Goal: Navigation & Orientation: Find specific page/section

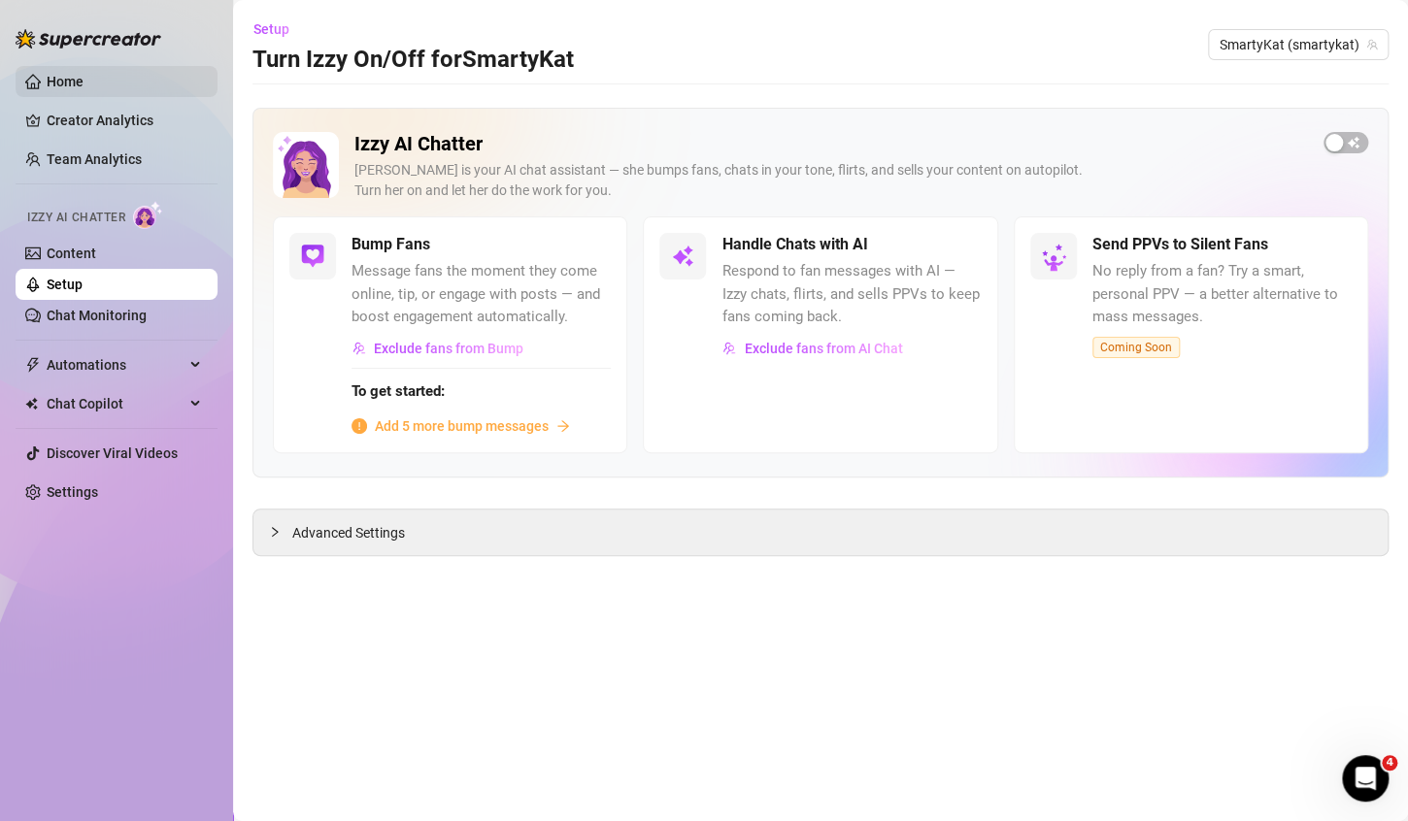
click at [83, 89] on link "Home" at bounding box center [65, 82] width 37 height 16
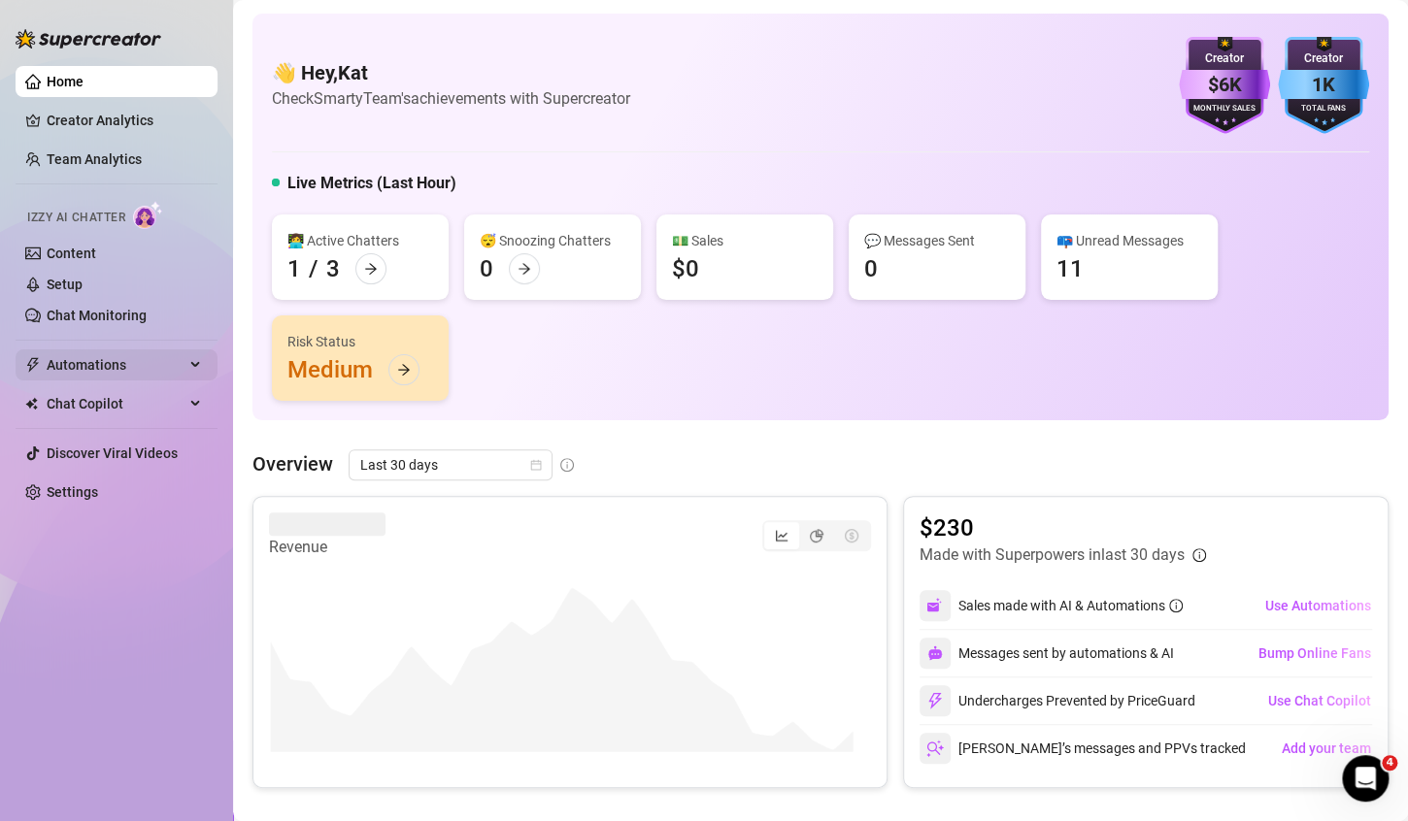
click at [104, 365] on span "Automations" at bounding box center [116, 364] width 138 height 31
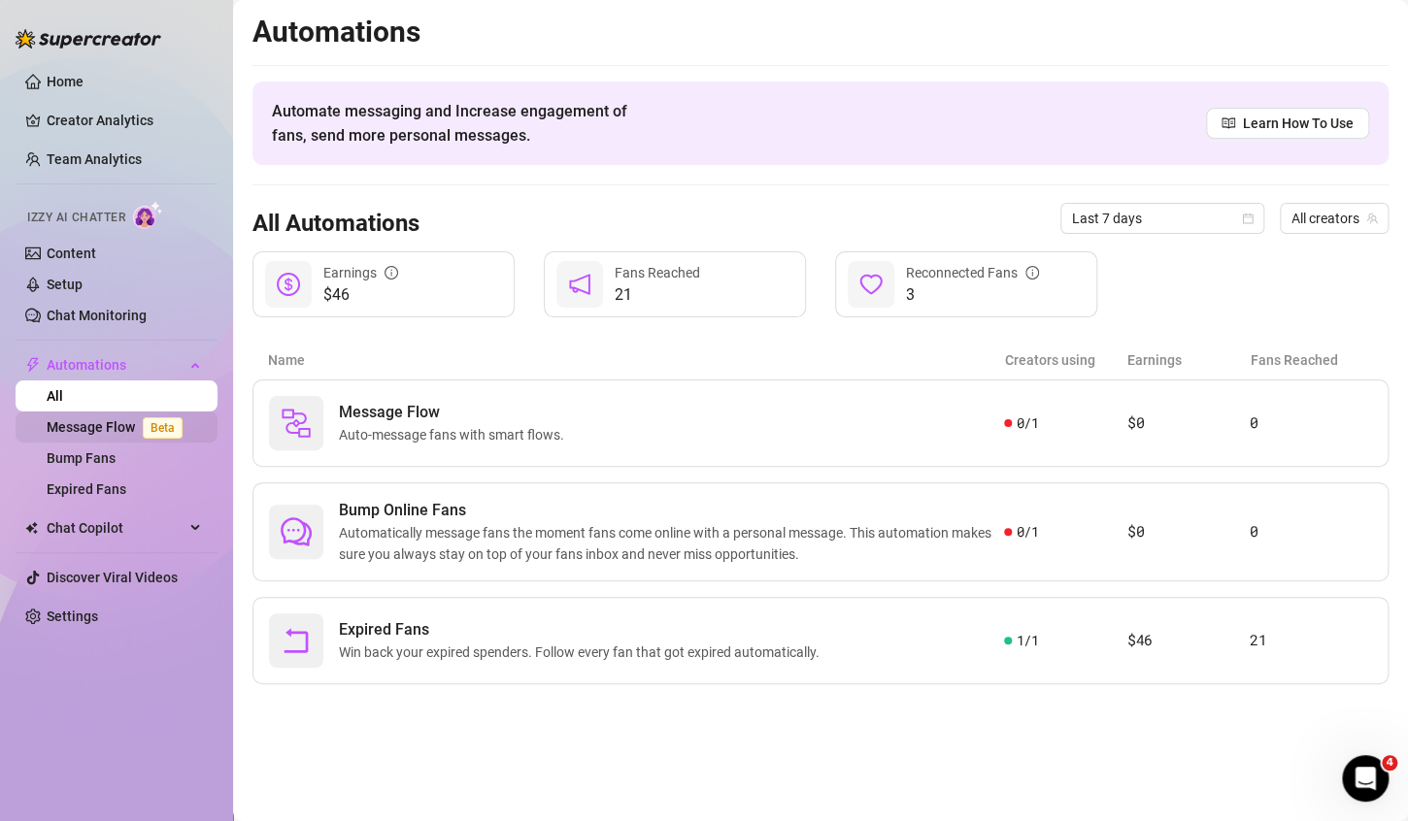
click at [95, 419] on link "Message Flow Beta" at bounding box center [119, 427] width 144 height 16
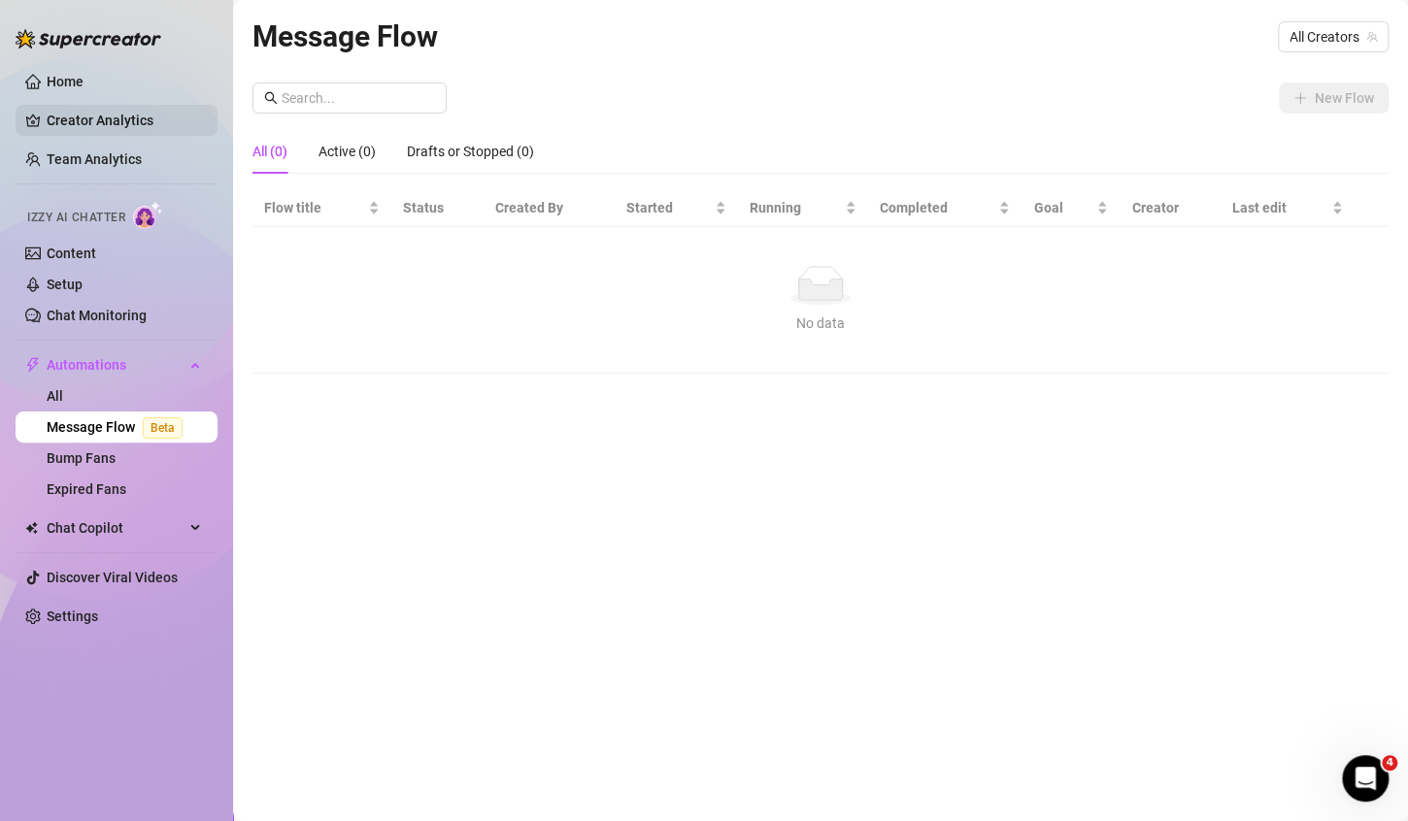
click at [76, 117] on link "Creator Analytics" at bounding box center [124, 120] width 155 height 31
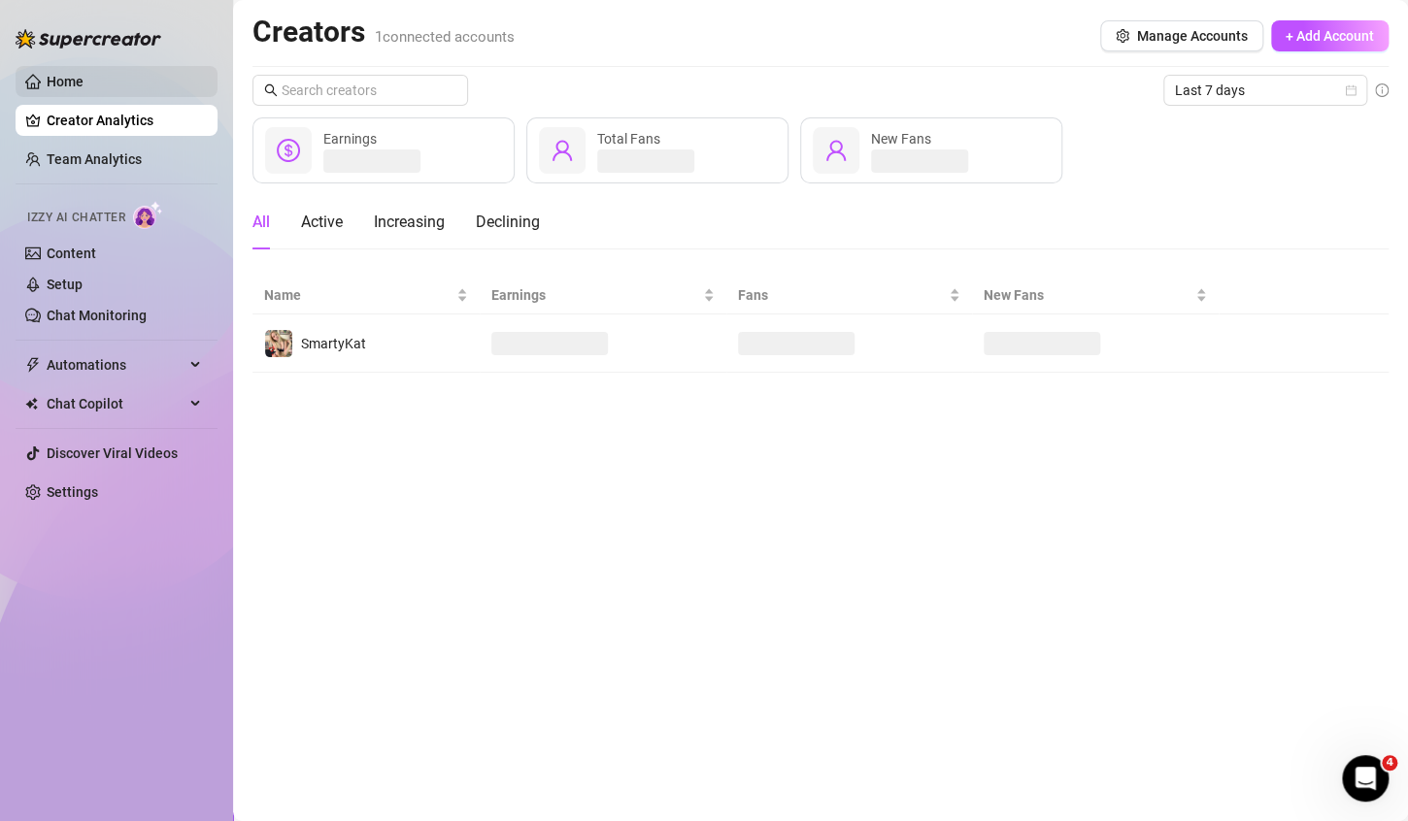
click at [68, 84] on link "Home" at bounding box center [65, 82] width 37 height 16
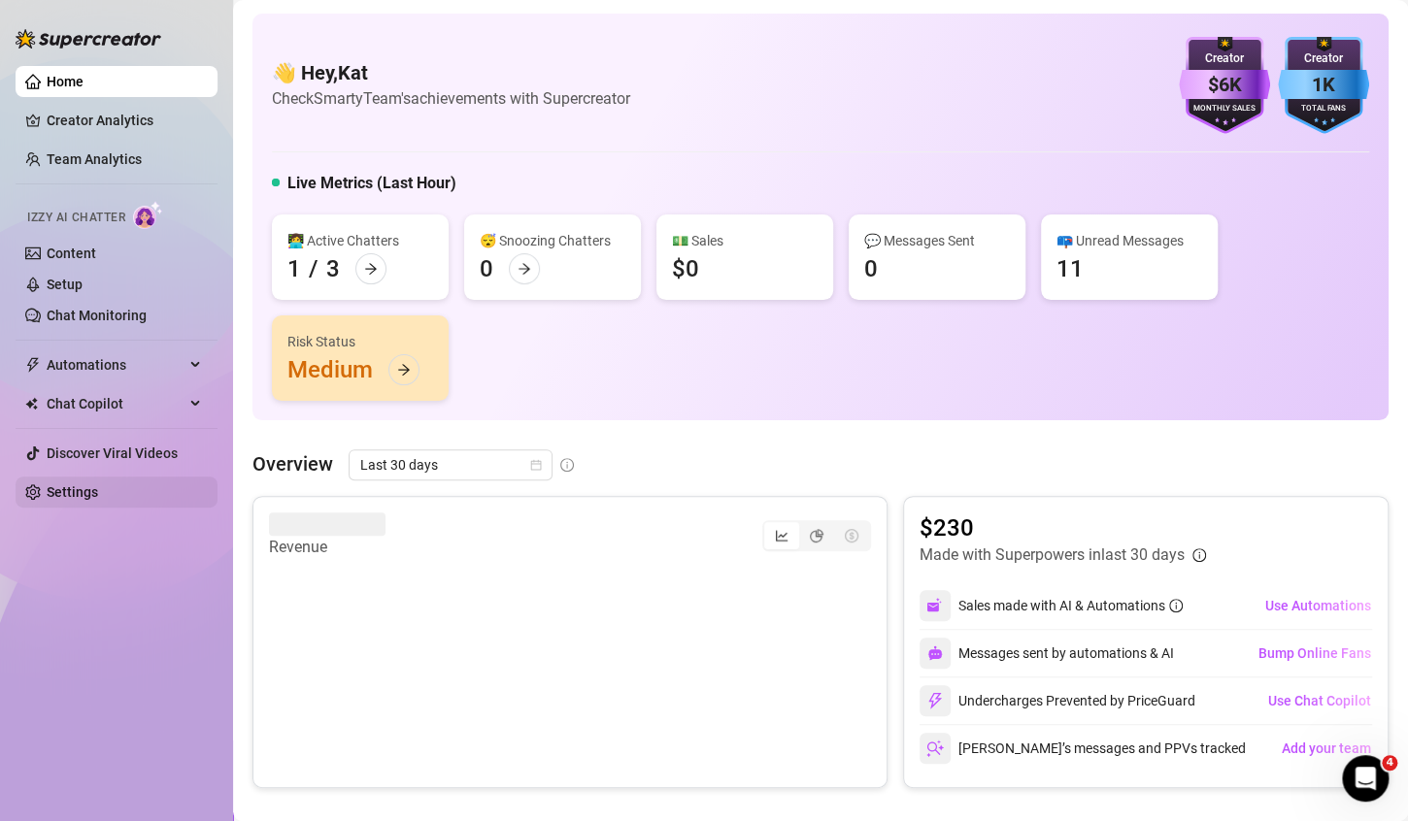
click at [53, 489] on link "Settings" at bounding box center [72, 492] width 51 height 16
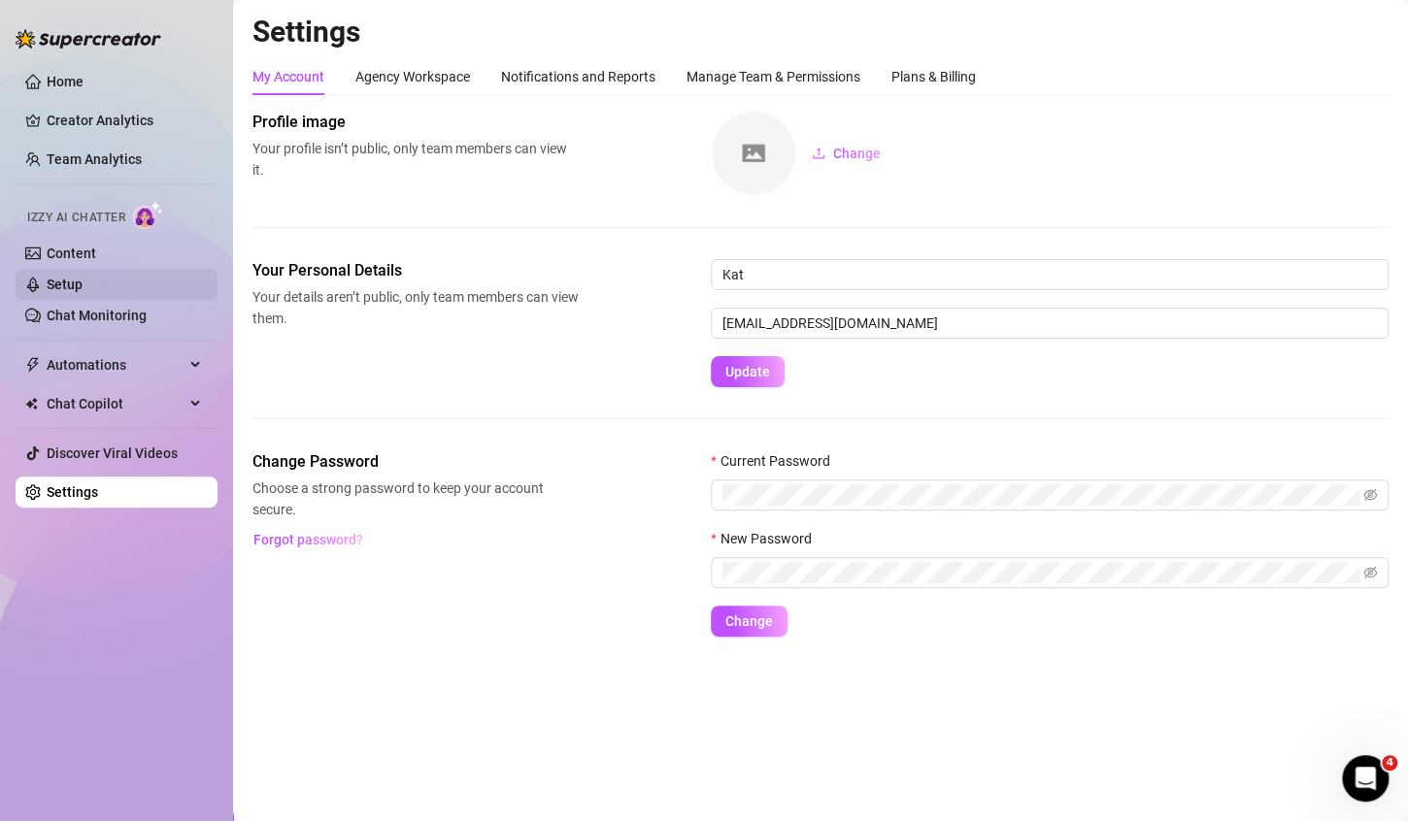
click at [53, 280] on link "Setup" at bounding box center [65, 285] width 36 height 16
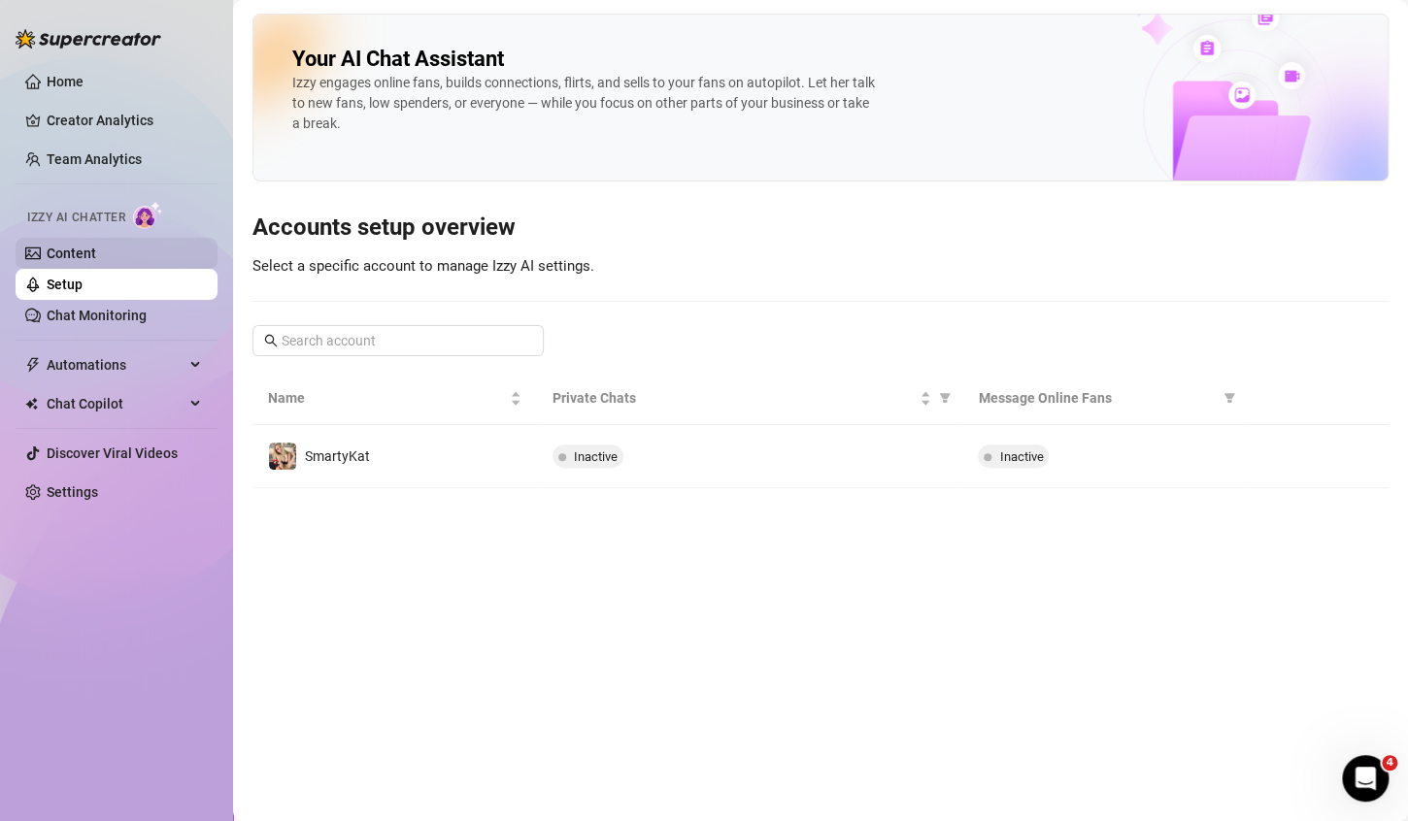
click at [61, 260] on link "Content" at bounding box center [72, 254] width 50 height 16
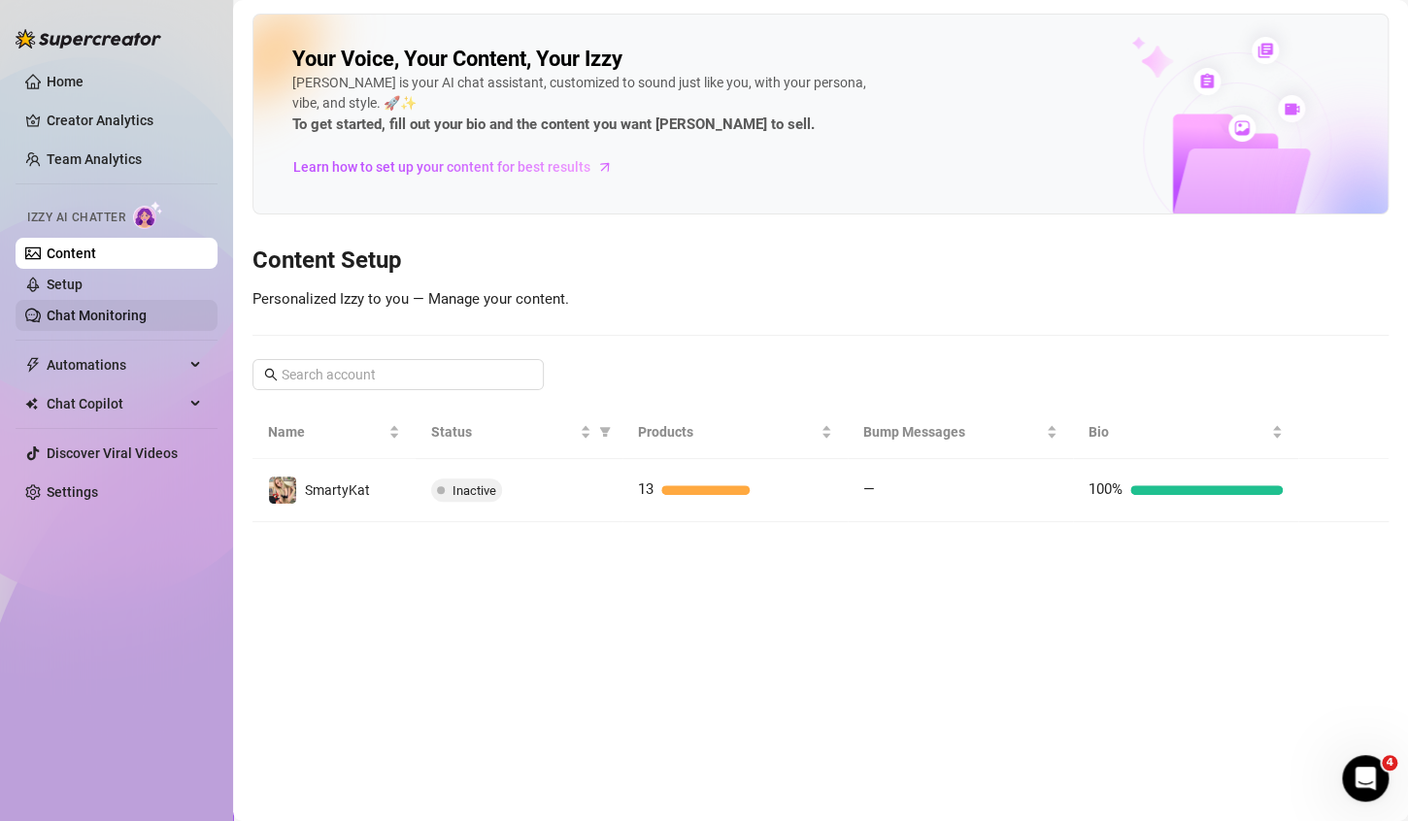
click at [81, 311] on link "Chat Monitoring" at bounding box center [97, 316] width 100 height 16
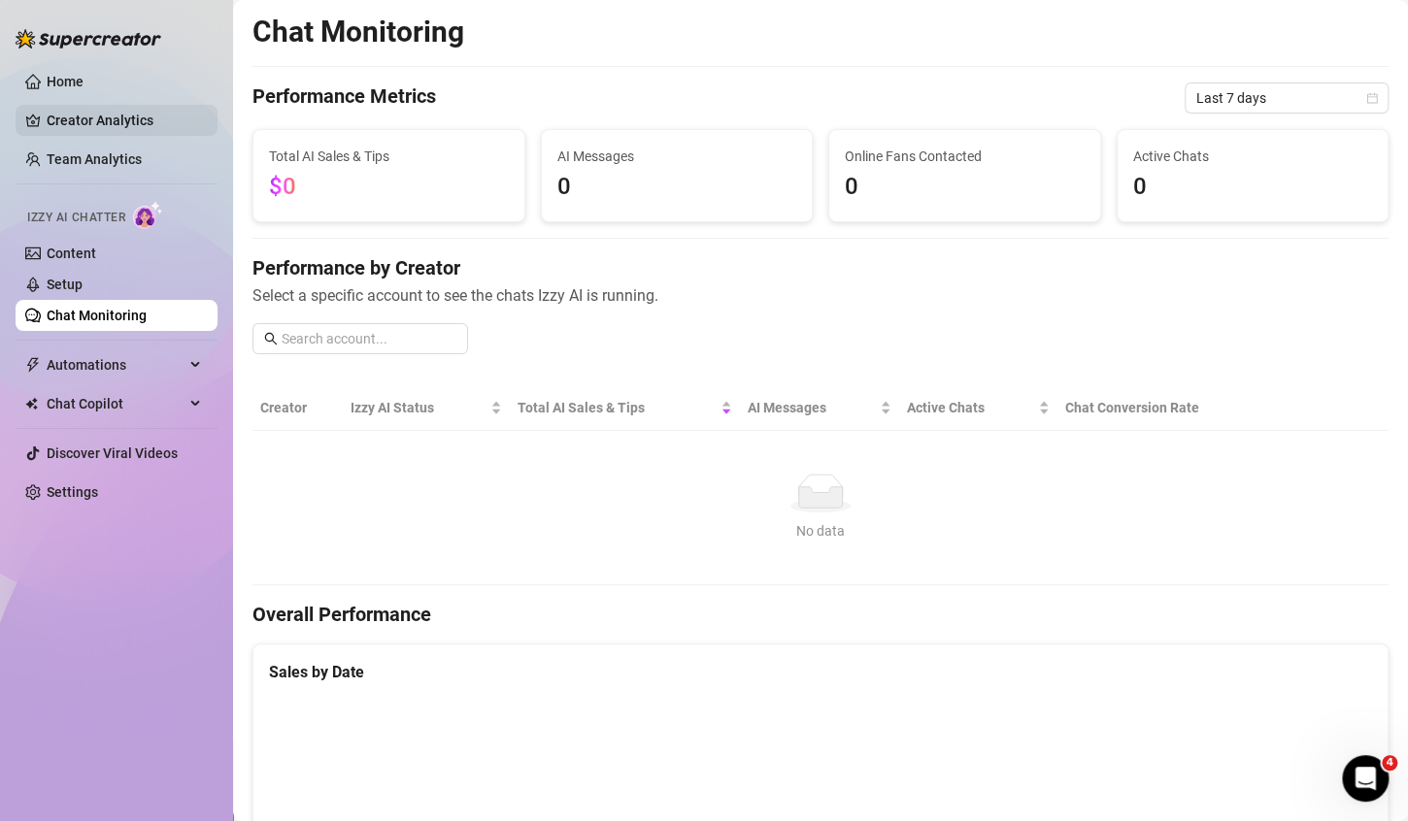
click at [89, 118] on link "Creator Analytics" at bounding box center [124, 120] width 155 height 31
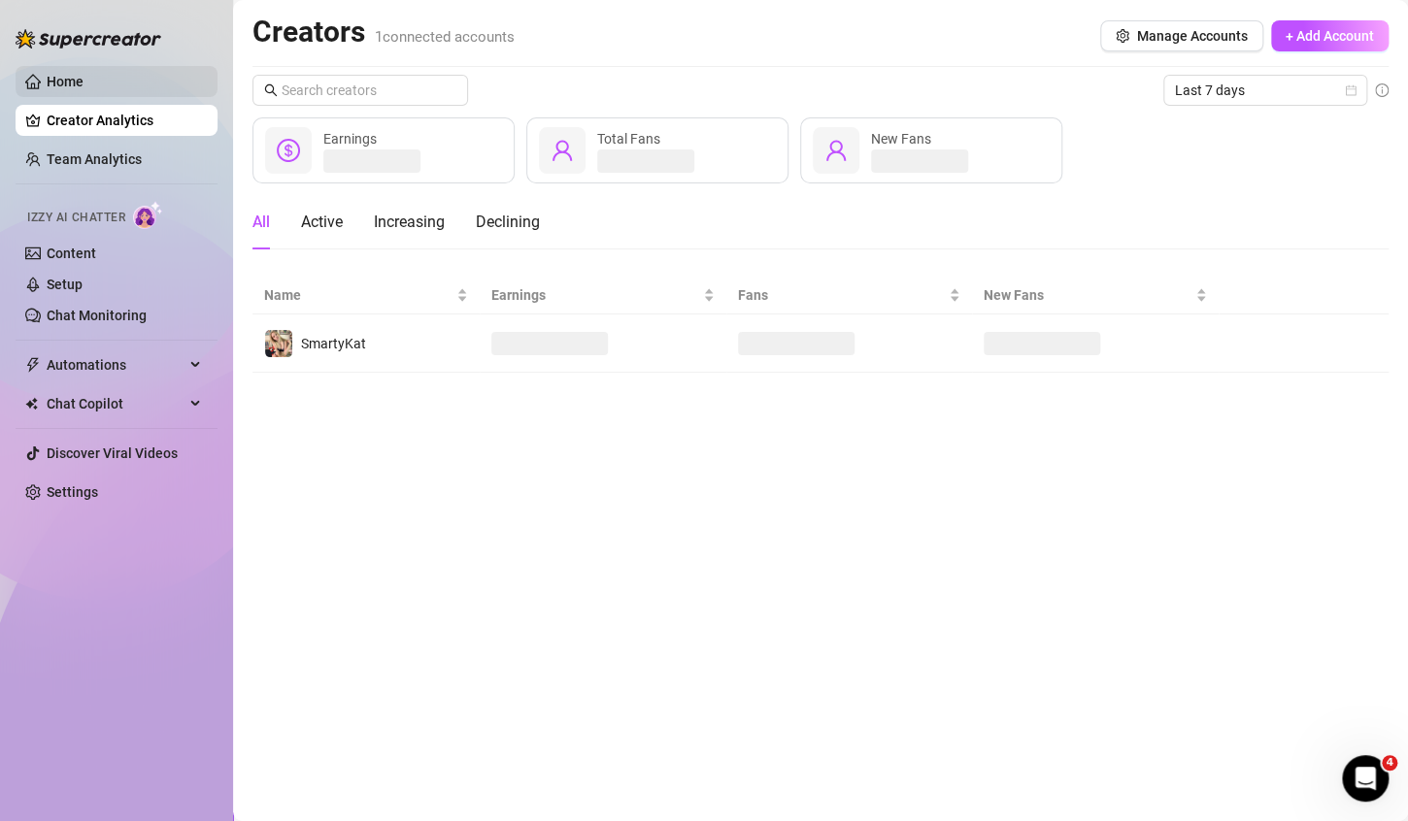
click at [83, 83] on link "Home" at bounding box center [65, 82] width 37 height 16
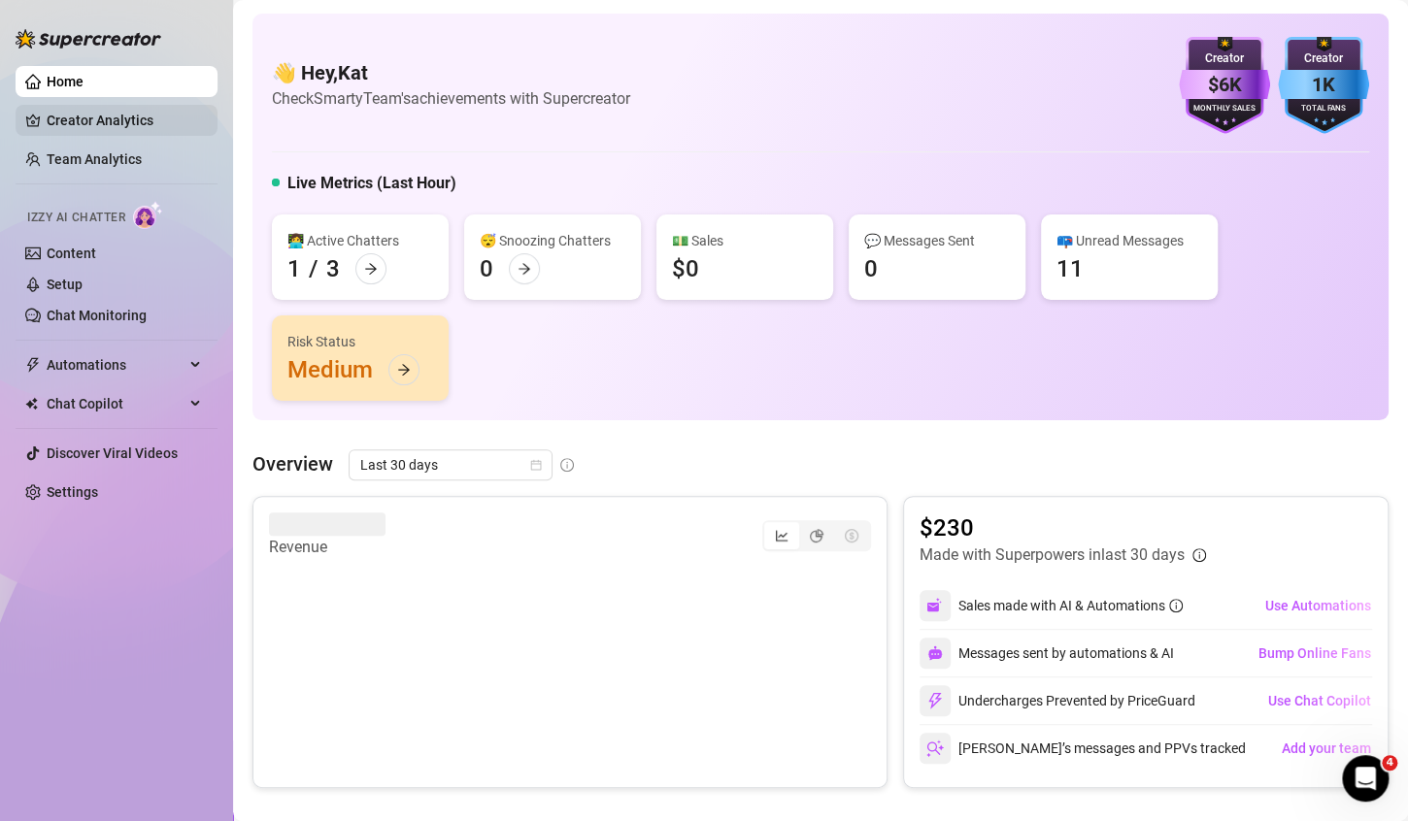
click at [103, 114] on link "Creator Analytics" at bounding box center [124, 120] width 155 height 31
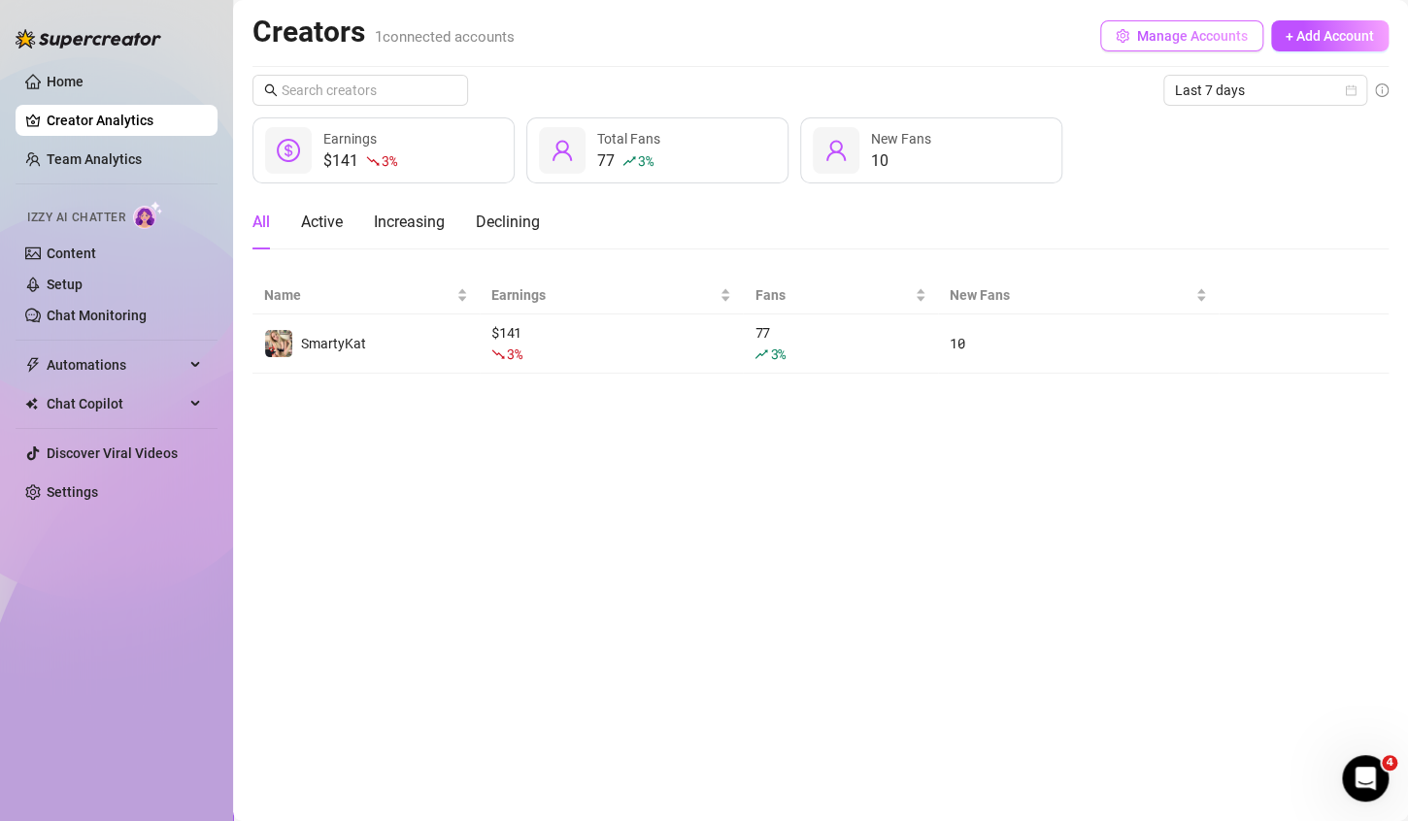
click at [1166, 32] on span "Manage Accounts" at bounding box center [1192, 36] width 111 height 16
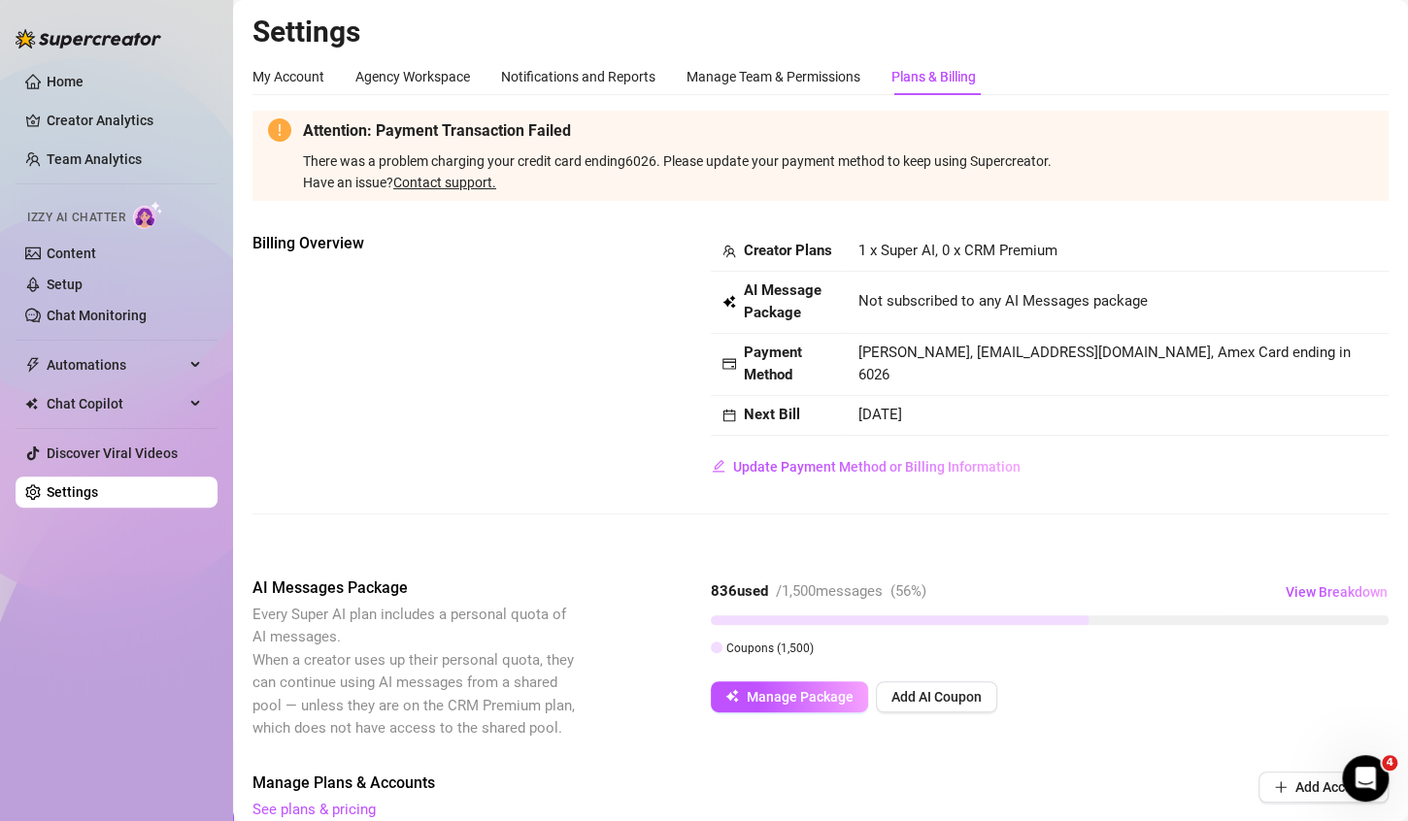
click at [456, 272] on div "Billing Overview Creator Plans 1 x Super AI, 0 x CRM Premium AI Message Package…" at bounding box center [820, 356] width 1136 height 249
